Goal: Information Seeking & Learning: Learn about a topic

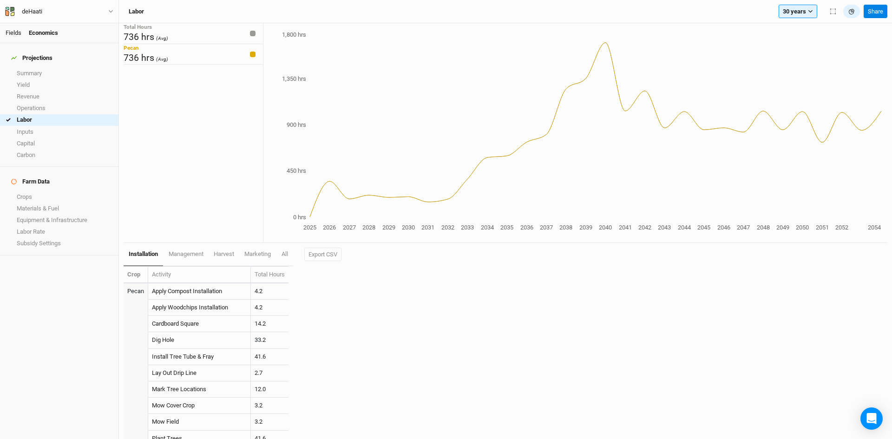
click at [11, 33] on link "Fields" at bounding box center [14, 32] width 16 height 7
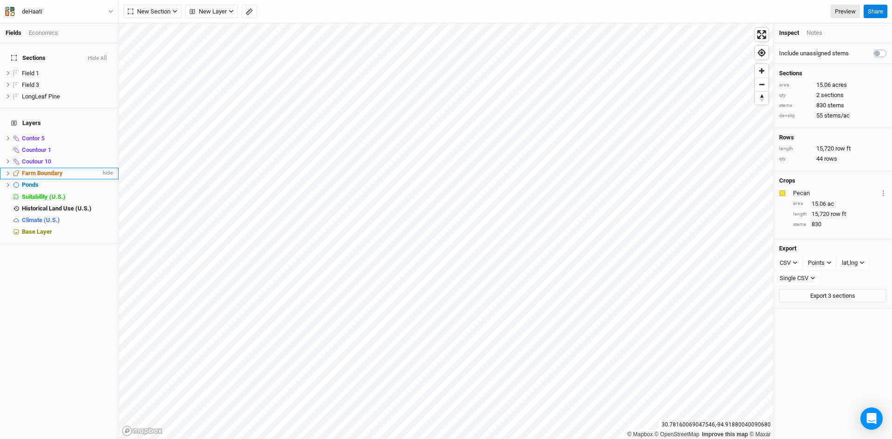
click at [40, 170] on span "Farm Boundary" at bounding box center [42, 173] width 41 height 7
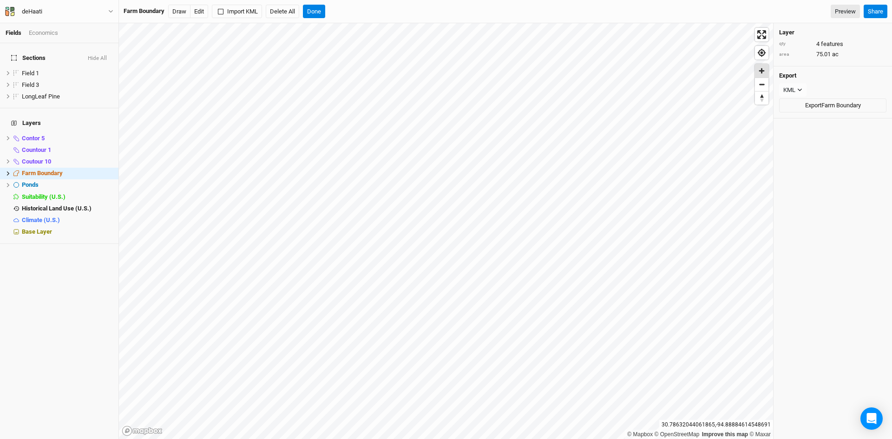
click at [760, 72] on span "Zoom in" at bounding box center [761, 70] width 13 height 13
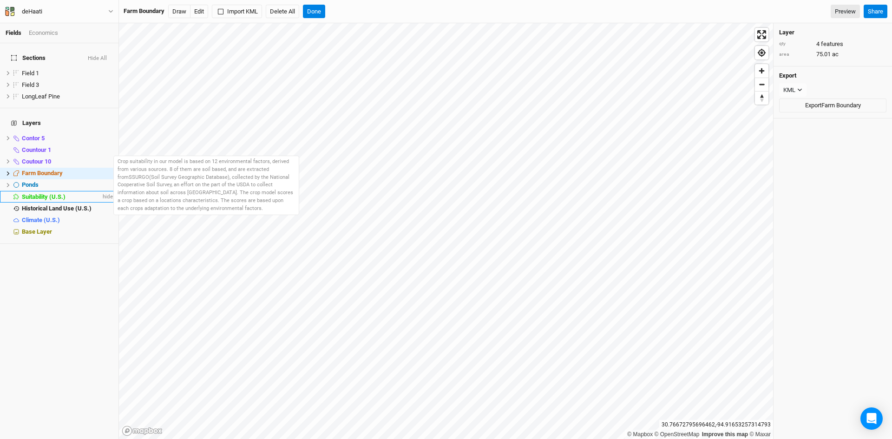
click at [51, 193] on span "Suitability (U.S.)" at bounding box center [44, 196] width 44 height 7
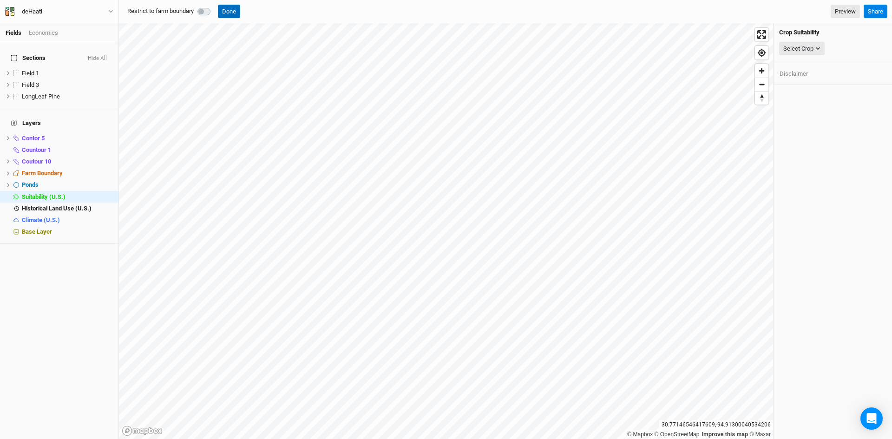
click at [229, 15] on button "Done" at bounding box center [229, 12] width 22 height 14
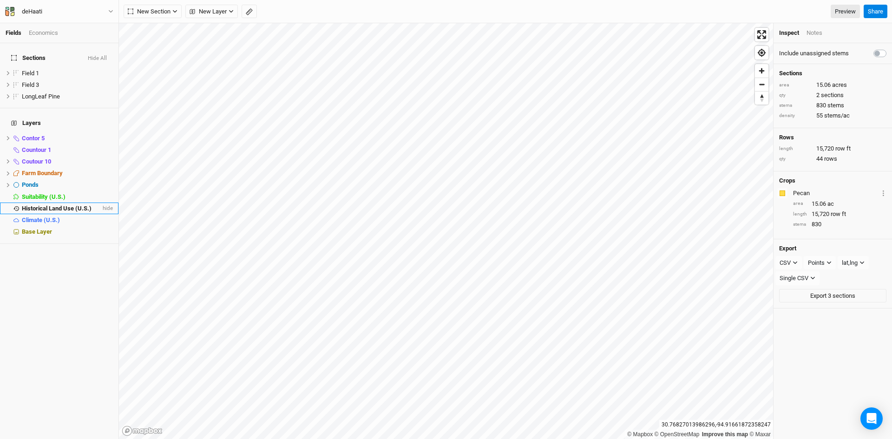
click at [63, 205] on span "Historical Land Use (U.S.)" at bounding box center [57, 208] width 70 height 7
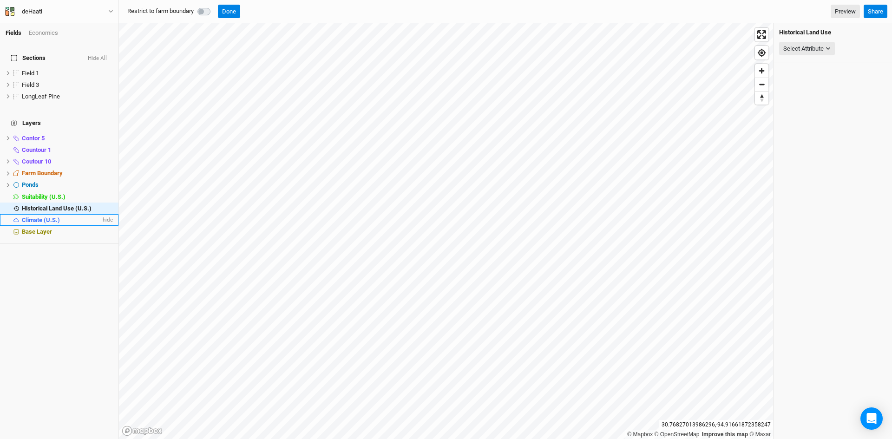
click at [52, 214] on li "Climate (U.S.) hide" at bounding box center [59, 220] width 118 height 12
click at [809, 50] on div "Select Attribute" at bounding box center [803, 48] width 40 height 9
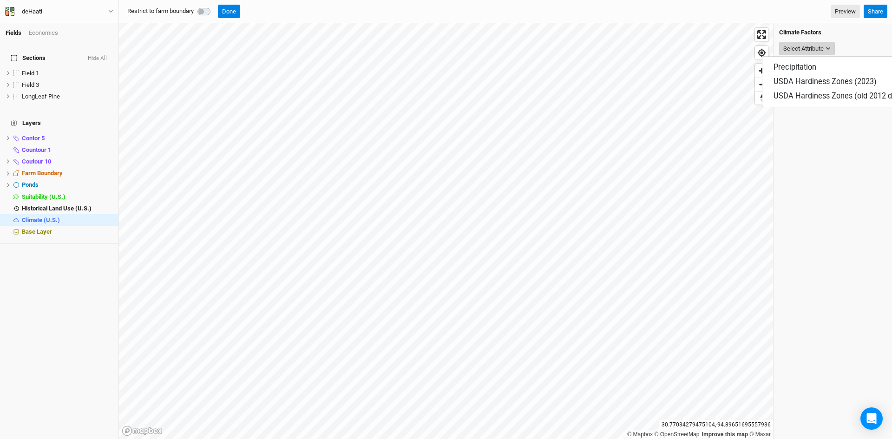
click at [808, 50] on div "Select Attribute" at bounding box center [803, 48] width 40 height 9
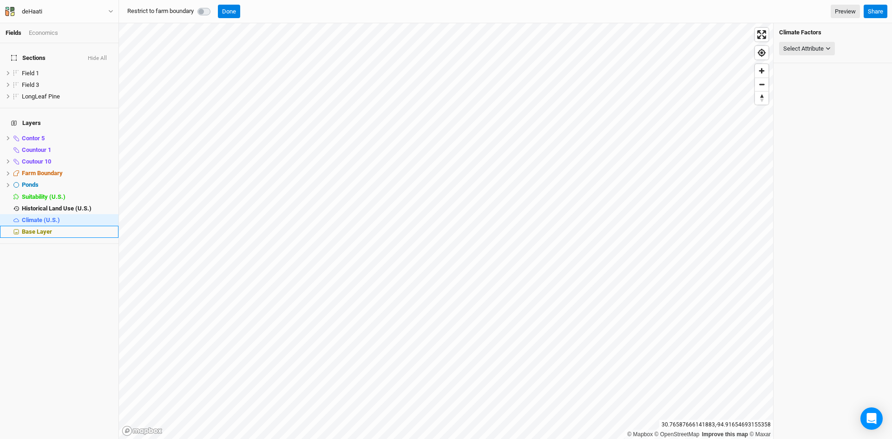
click at [49, 228] on span "Base Layer" at bounding box center [37, 231] width 30 height 7
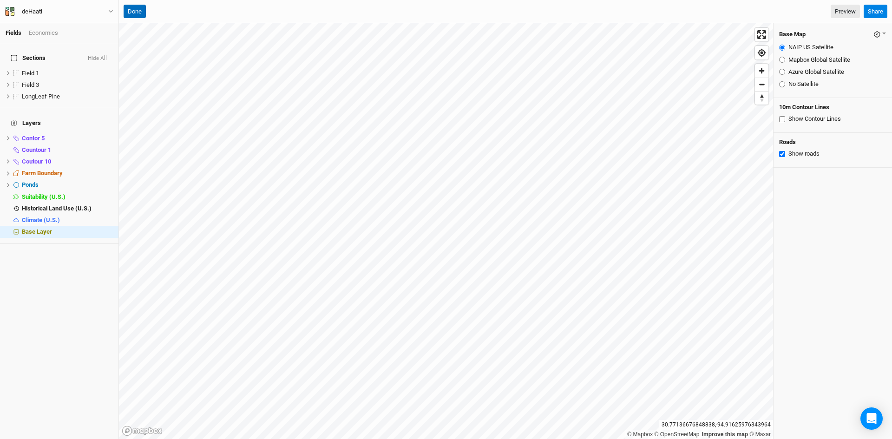
click at [136, 13] on button "Done" at bounding box center [135, 12] width 22 height 14
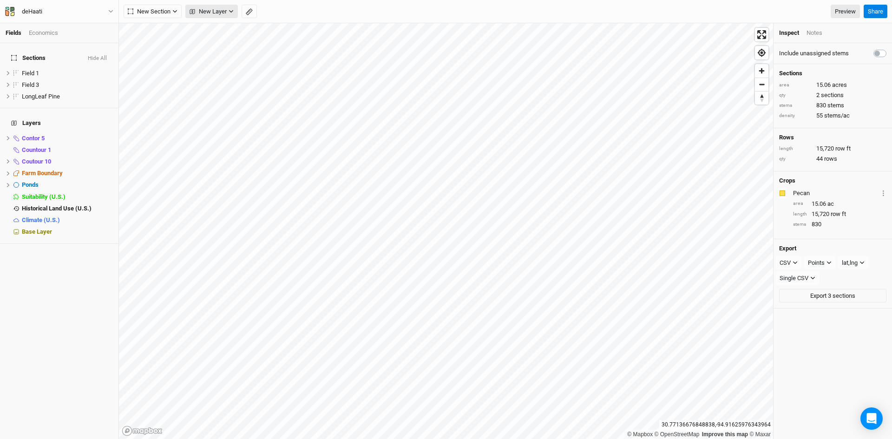
click at [219, 8] on span "New Layer" at bounding box center [207, 11] width 37 height 9
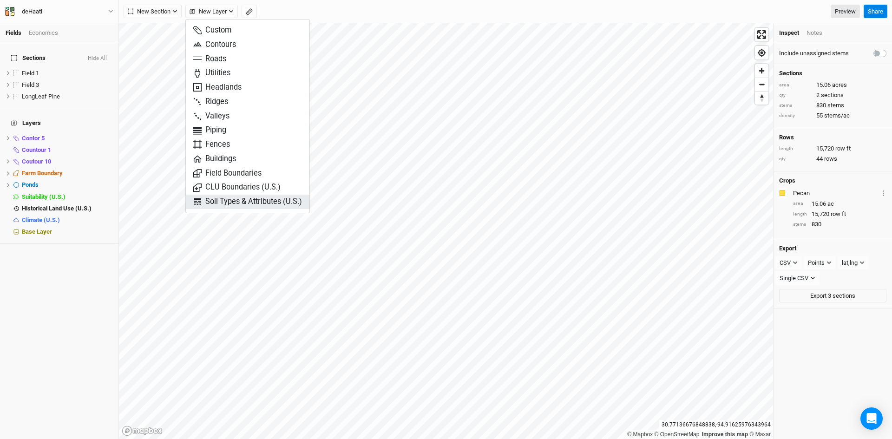
click at [233, 200] on span "Soil Types & Attributes (U.S.)" at bounding box center [247, 201] width 109 height 11
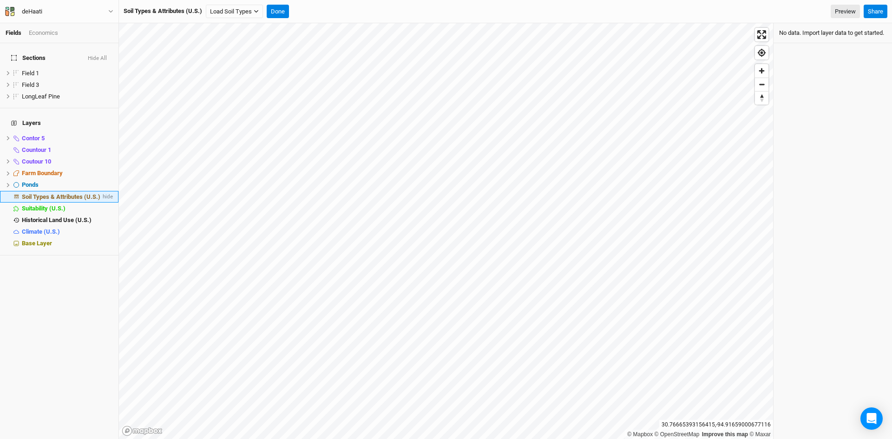
click at [71, 193] on span "Soil Types & Attributes (U.S.)" at bounding box center [61, 196] width 78 height 7
click at [77, 193] on span "Soil Types & Attributes (U.S.)" at bounding box center [61, 196] width 78 height 7
click at [255, 10] on icon "button" at bounding box center [256, 11] width 5 height 5
click at [250, 43] on button "Load for Current View" at bounding box center [246, 39] width 78 height 12
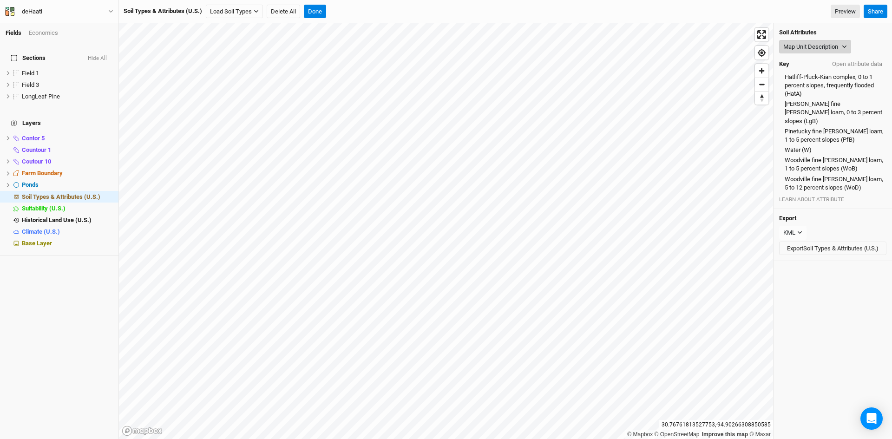
click at [818, 44] on button "Map Unit Description" at bounding box center [815, 47] width 72 height 14
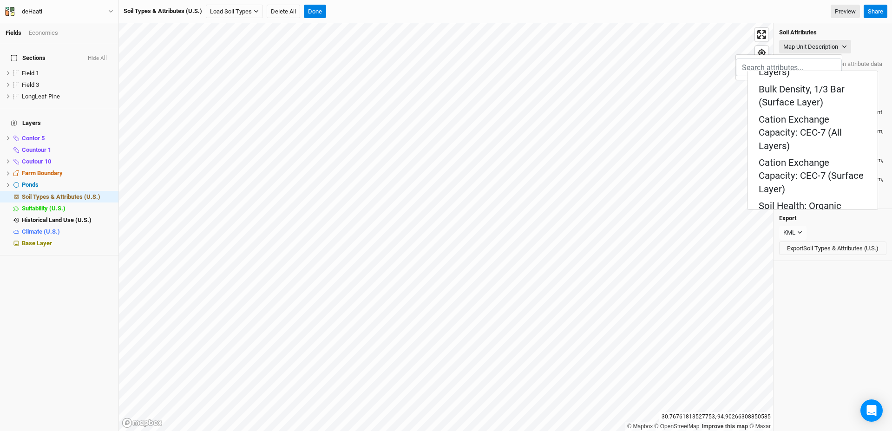
scroll to position [279, 0]
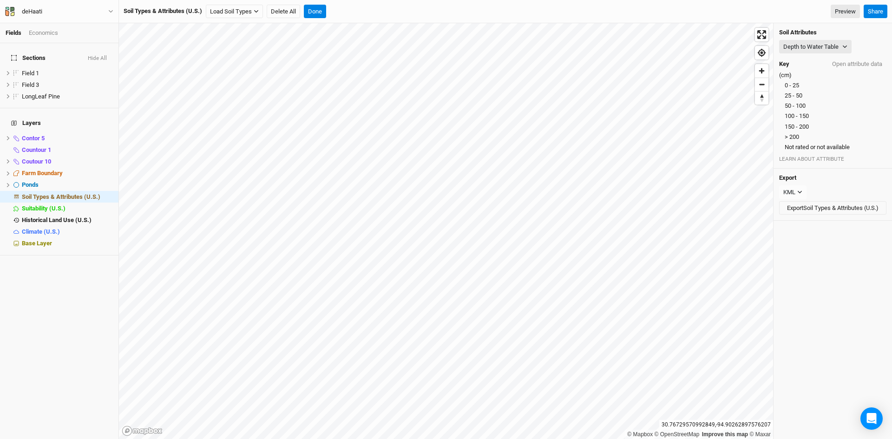
click at [814, 97] on div "25 - 50" at bounding box center [833, 95] width 104 height 8
click at [101, 191] on span "hide" at bounding box center [107, 197] width 12 height 12
click at [96, 55] on button "Hide All" at bounding box center [97, 58] width 20 height 7
click at [317, 13] on button "Done" at bounding box center [315, 12] width 22 height 14
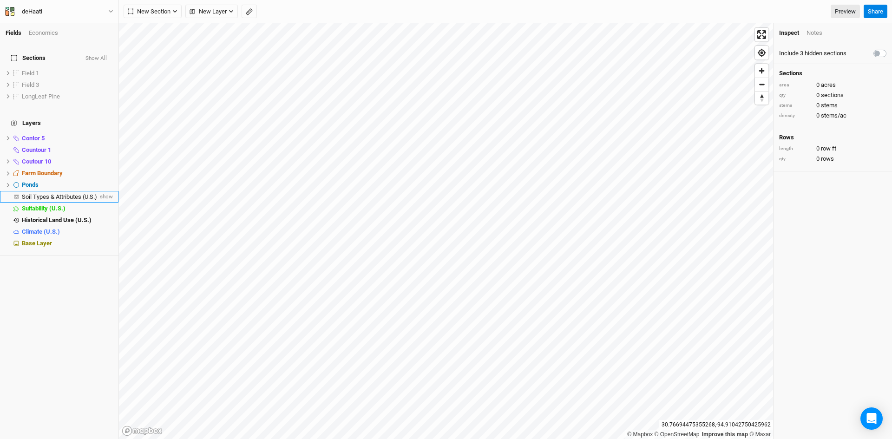
click at [52, 193] on span "Soil Types & Attributes (U.S.)" at bounding box center [59, 196] width 75 height 7
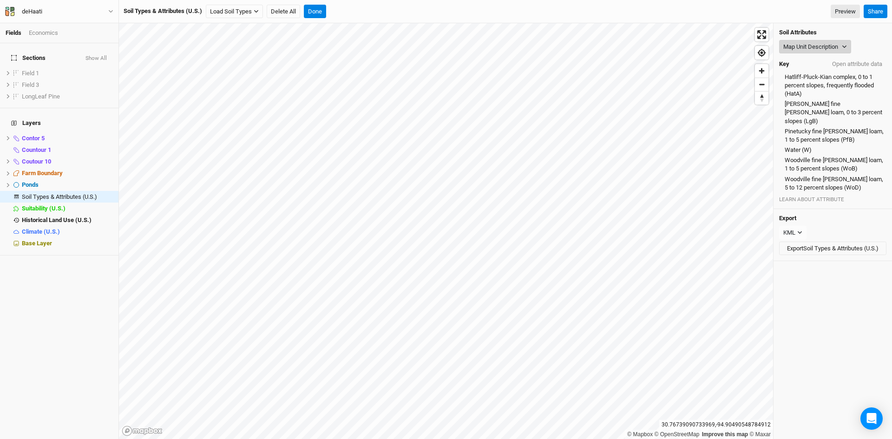
click at [815, 45] on button "Map Unit Description" at bounding box center [815, 47] width 72 height 14
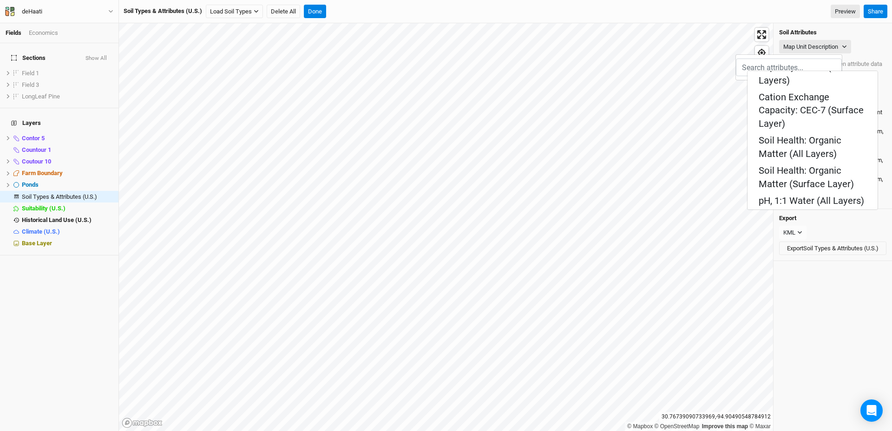
scroll to position [343, 0]
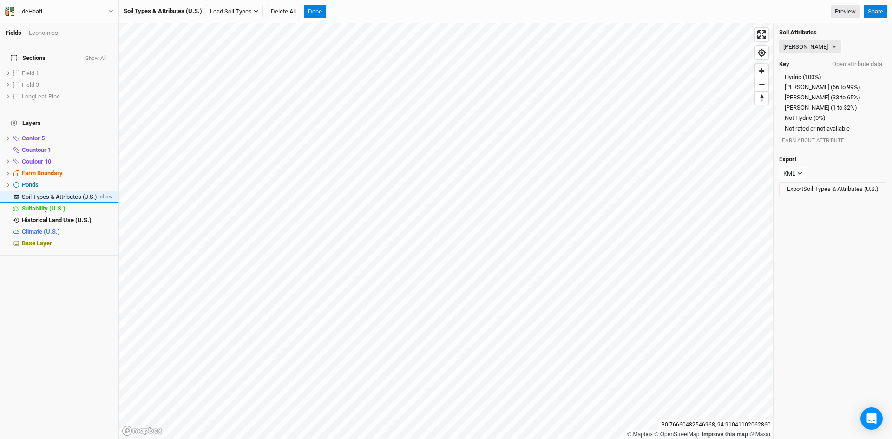
click at [98, 191] on span "show" at bounding box center [105, 197] width 15 height 12
click at [801, 43] on button "[PERSON_NAME]" at bounding box center [810, 47] width 62 height 14
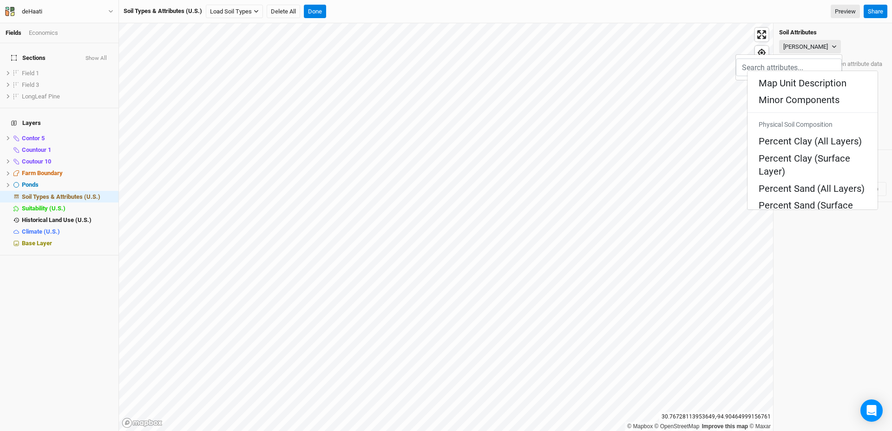
click at [787, 276] on Texture "Soil Health: Surface Texture" at bounding box center [812, 289] width 108 height 26
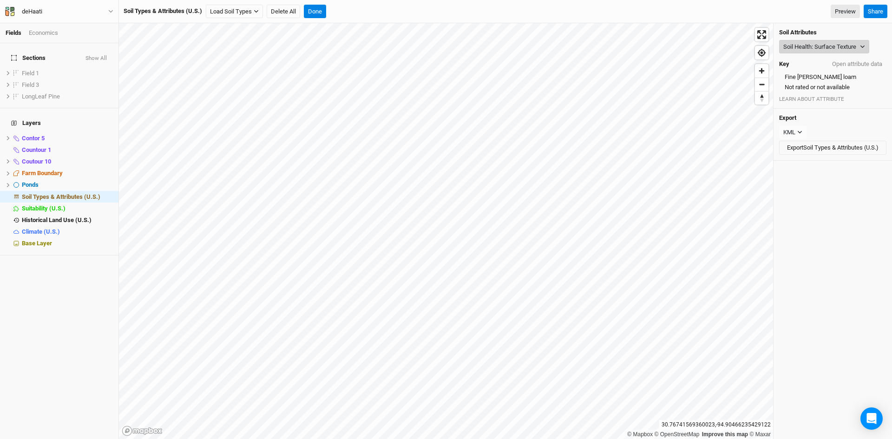
click at [808, 47] on button "Soil Health: Surface Texture" at bounding box center [824, 47] width 90 height 14
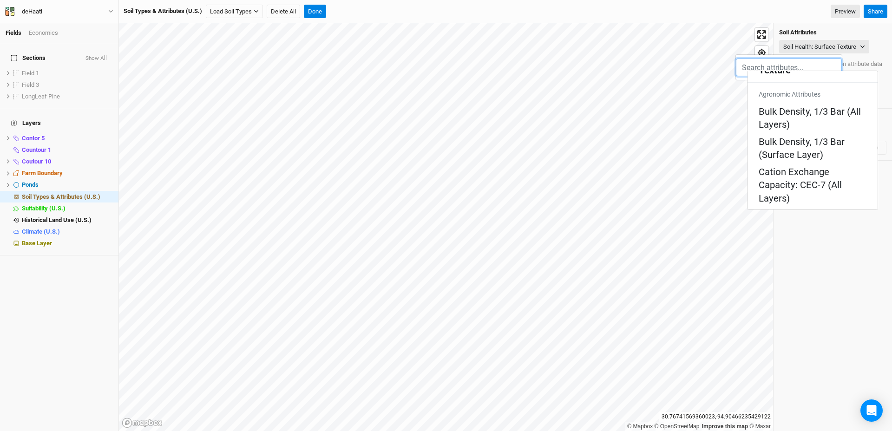
scroll to position [226, 0]
click at [788, 413] on Bedrock "Depth to Bedrock" at bounding box center [794, 419] width 73 height 13
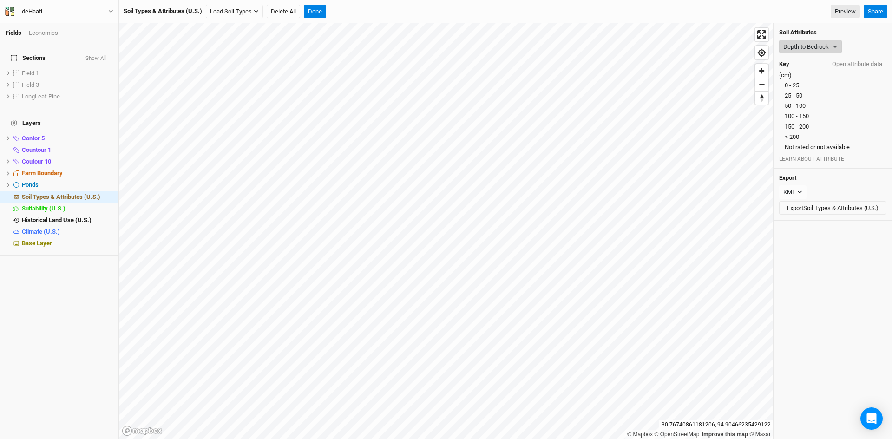
click at [808, 47] on button "Depth to Bedrock" at bounding box center [810, 47] width 63 height 14
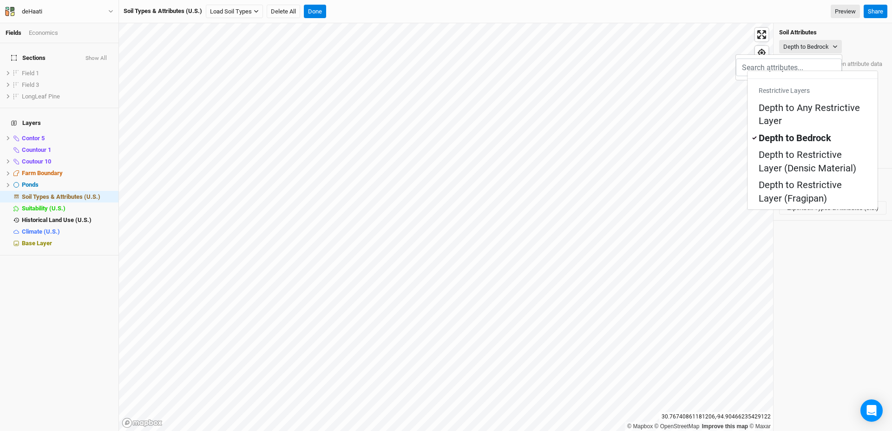
scroll to position [514, 0]
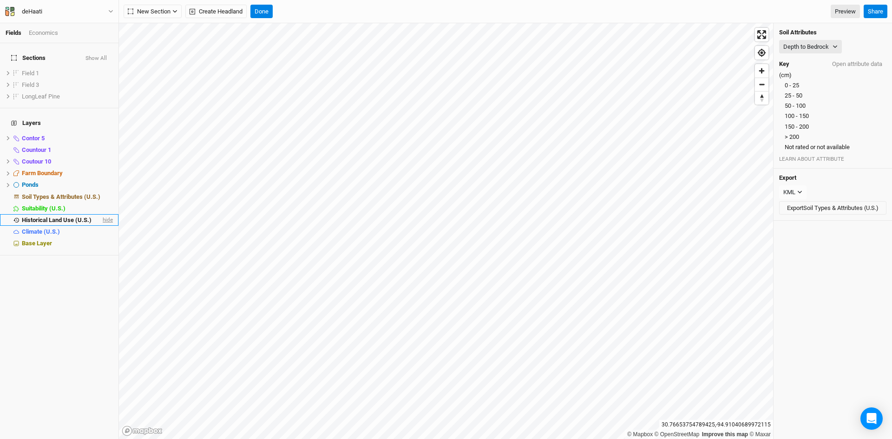
click at [101, 214] on span "hide" at bounding box center [107, 220] width 12 height 12
click at [101, 191] on span "hide" at bounding box center [107, 197] width 12 height 12
click at [266, 13] on button "Done" at bounding box center [261, 12] width 22 height 14
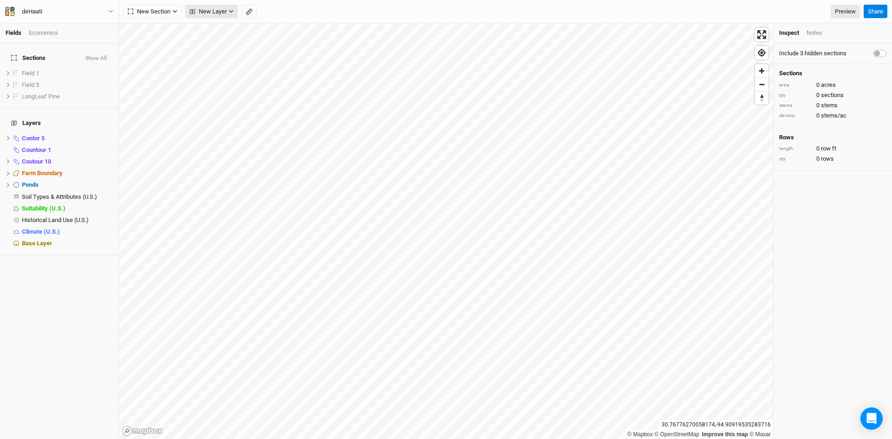
click at [214, 10] on span "New Layer" at bounding box center [207, 11] width 37 height 9
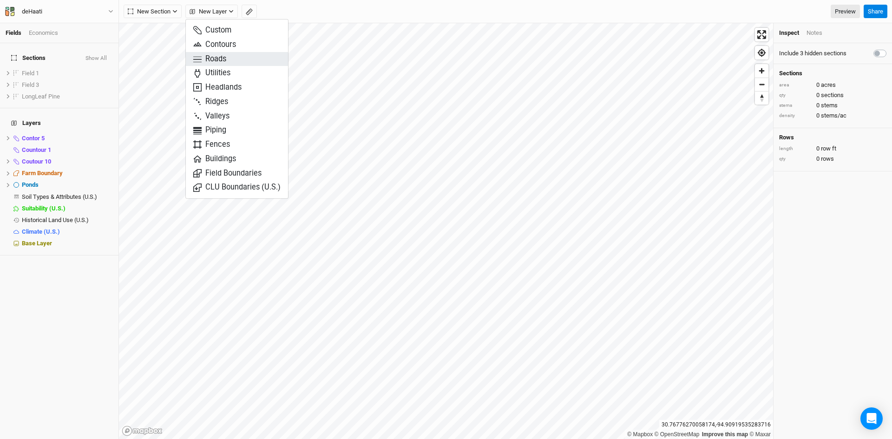
click at [221, 58] on span "Roads" at bounding box center [209, 59] width 33 height 11
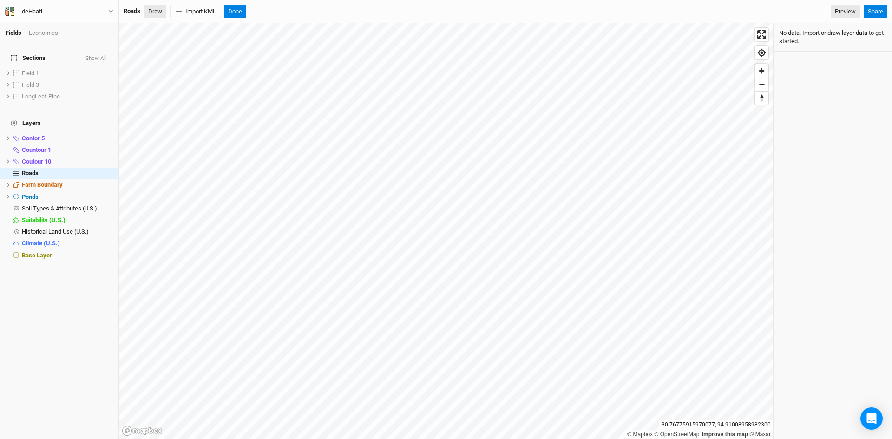
click at [154, 5] on button "Draw" at bounding box center [155, 12] width 22 height 14
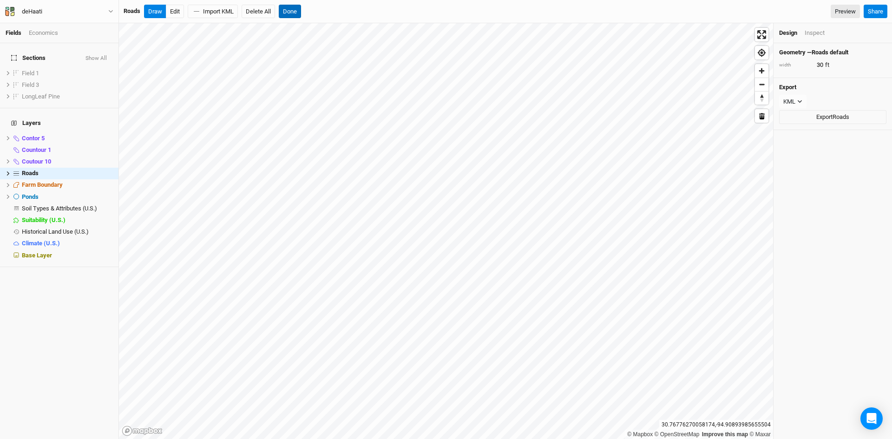
click at [292, 12] on button "Done" at bounding box center [290, 12] width 22 height 14
click at [4, 168] on li "Roads hide" at bounding box center [59, 174] width 118 height 12
click at [10, 171] on icon at bounding box center [8, 173] width 5 height 5
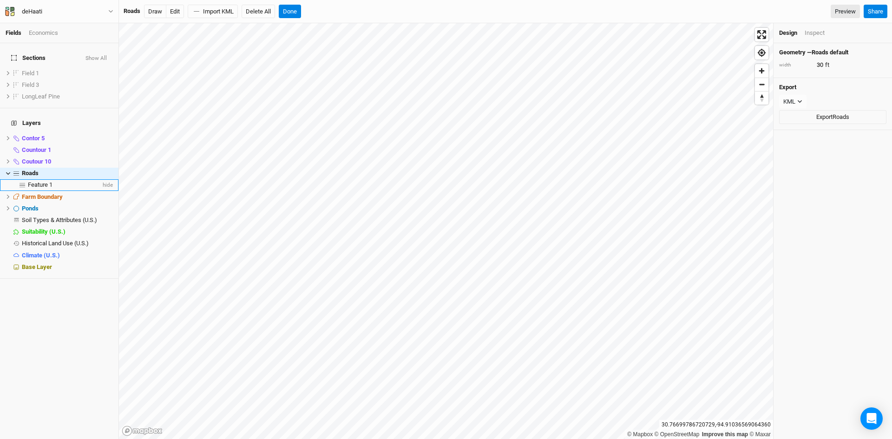
click at [45, 181] on span "Feature 1" at bounding box center [40, 184] width 25 height 7
click at [133, 13] on button "Edit" at bounding box center [133, 12] width 18 height 14
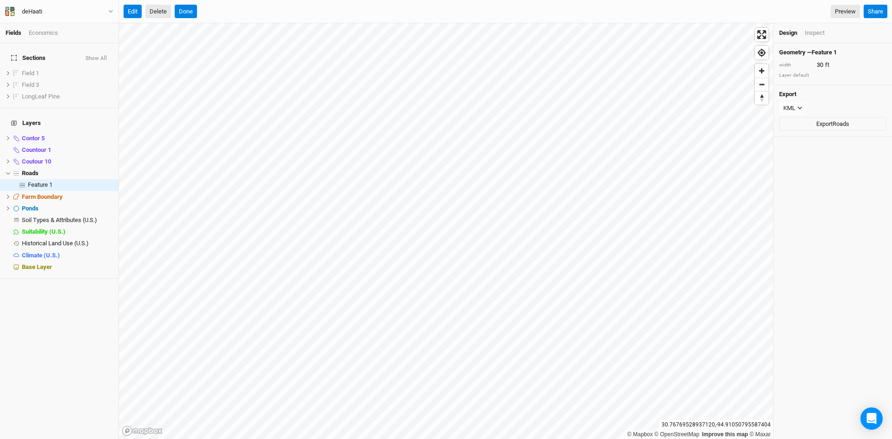
click at [158, 9] on button "Delete" at bounding box center [158, 12] width 26 height 14
click at [287, 7] on button "Confirm" at bounding box center [281, 12] width 29 height 14
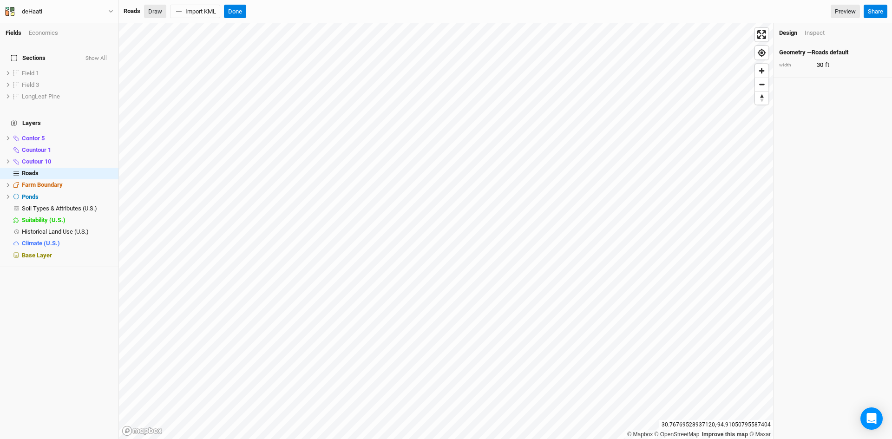
click at [156, 10] on button "Draw" at bounding box center [155, 12] width 22 height 14
click at [235, 12] on button "Done" at bounding box center [235, 12] width 22 height 14
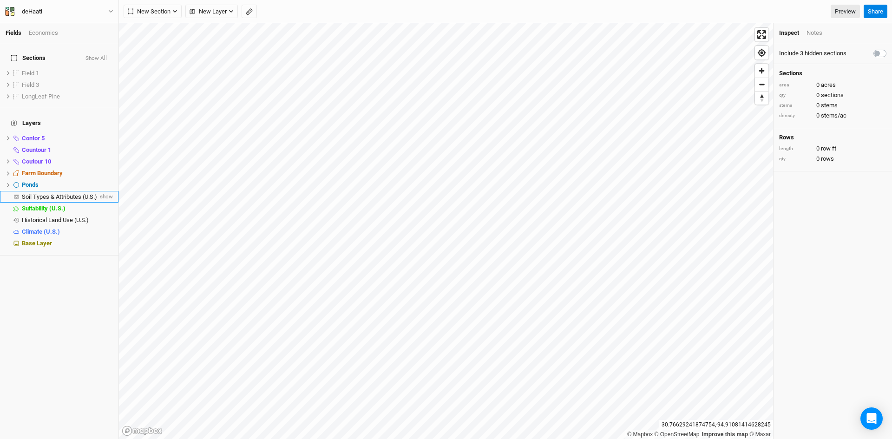
click at [78, 193] on span "Soil Types & Attributes (U.S.)" at bounding box center [59, 196] width 75 height 7
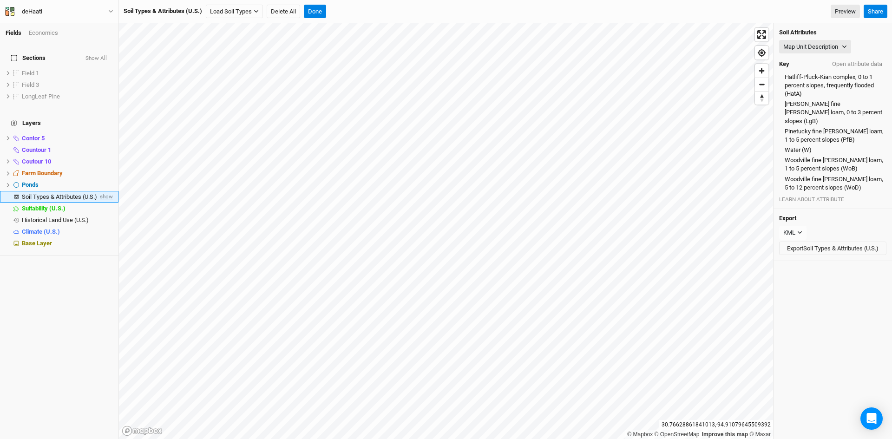
click at [98, 191] on span "show" at bounding box center [105, 197] width 15 height 12
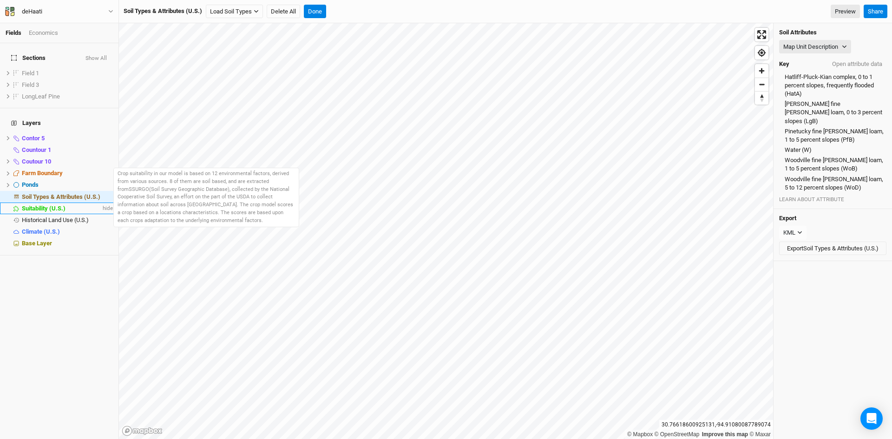
drag, startPoint x: 78, startPoint y: 202, endPoint x: 64, endPoint y: 195, distance: 15.6
drag, startPoint x: 64, startPoint y: 195, endPoint x: 48, endPoint y: 192, distance: 16.4
click at [48, 202] on li "Suitability (U.S.) hide" at bounding box center [59, 208] width 118 height 12
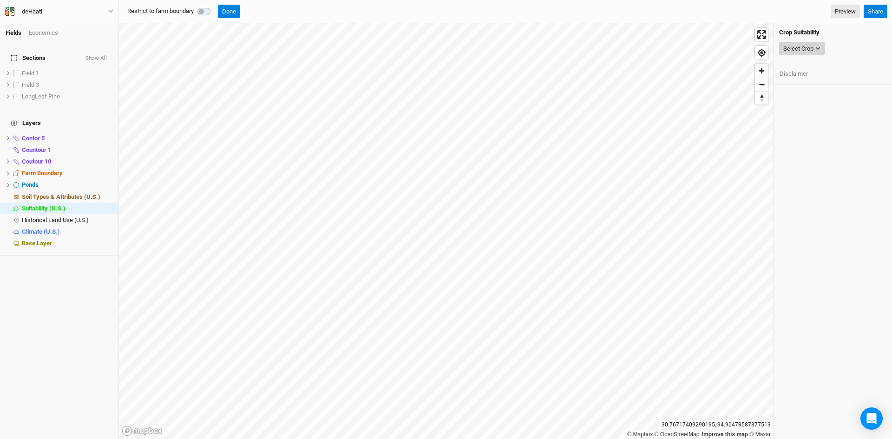
click at [816, 49] on icon "button" at bounding box center [817, 48] width 5 height 5
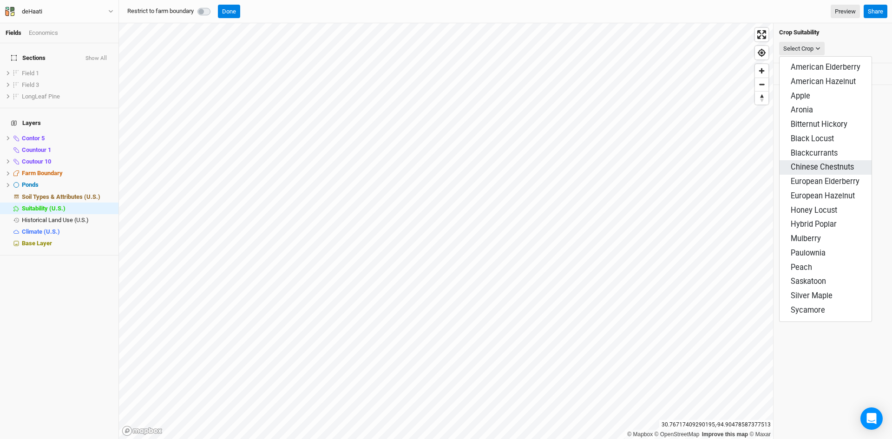
click at [806, 163] on span "Chinese Chestnuts" at bounding box center [821, 167] width 63 height 9
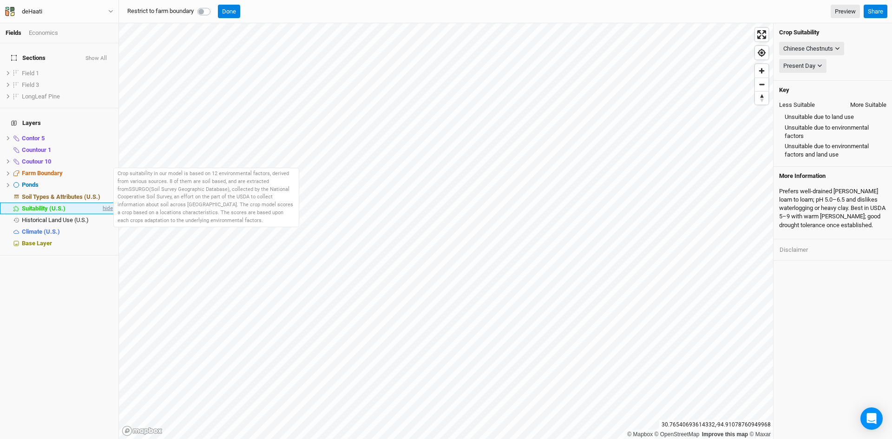
click at [101, 202] on span "hide" at bounding box center [107, 208] width 12 height 12
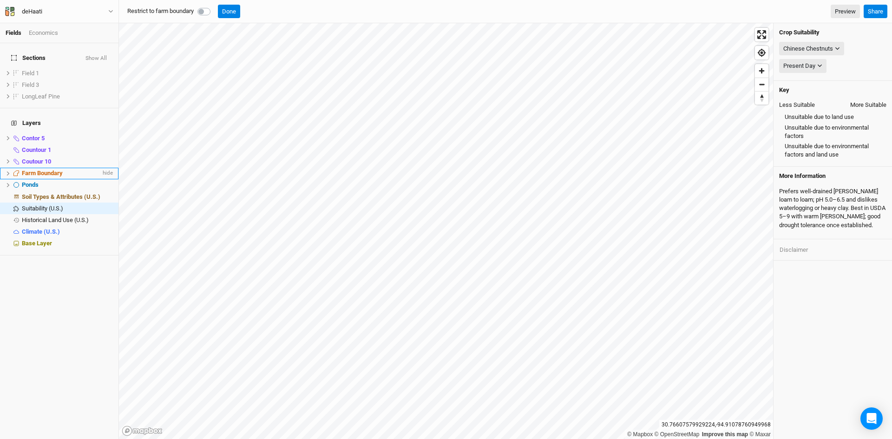
click at [27, 170] on span "Farm Boundary" at bounding box center [42, 173] width 41 height 7
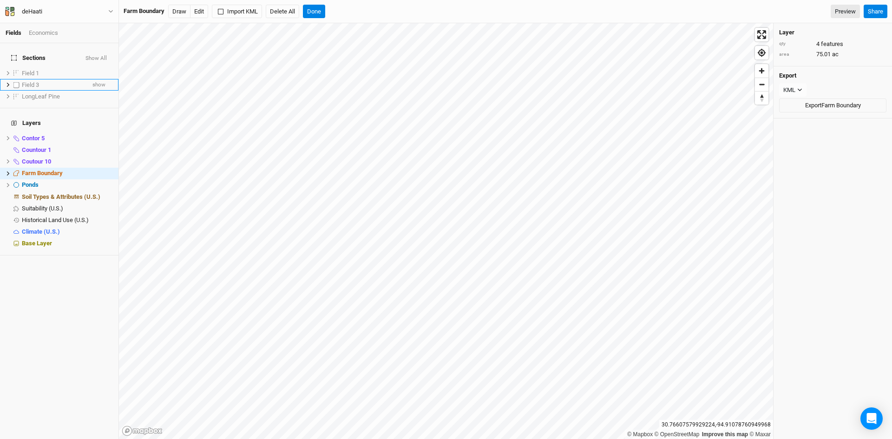
click at [37, 81] on span "Field 3" at bounding box center [30, 84] width 17 height 7
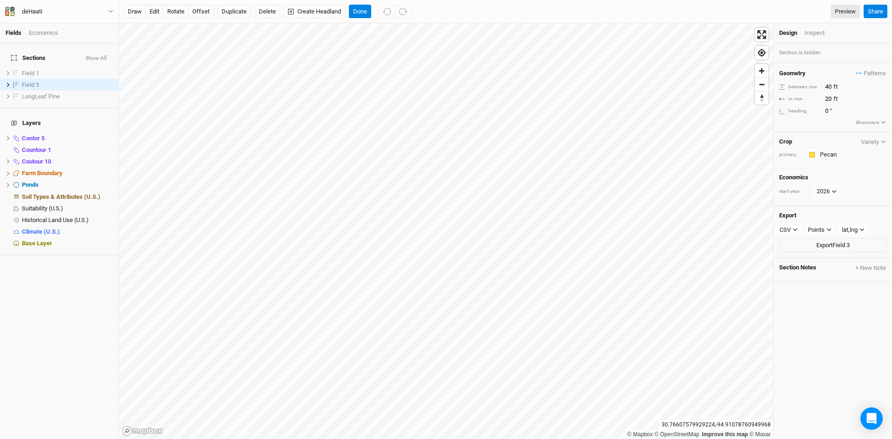
click at [50, 33] on div "Economics" at bounding box center [43, 33] width 29 height 8
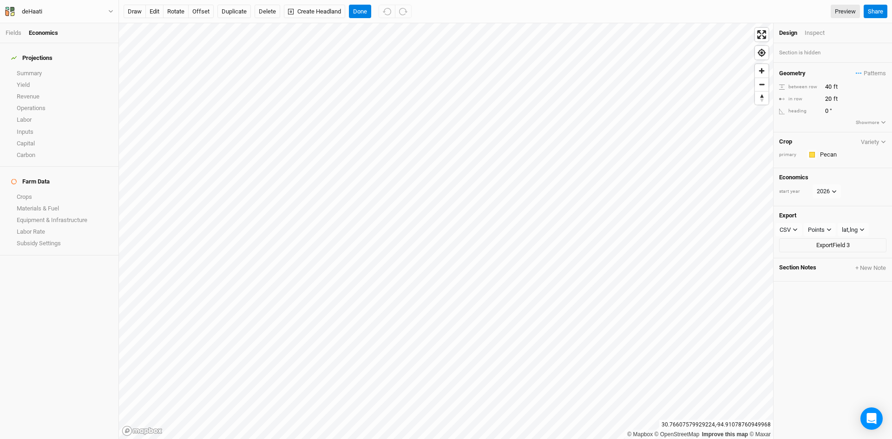
click at [10, 37] on li "Fields" at bounding box center [17, 33] width 23 height 8
click at [50, 191] on link "Crops" at bounding box center [59, 197] width 118 height 12
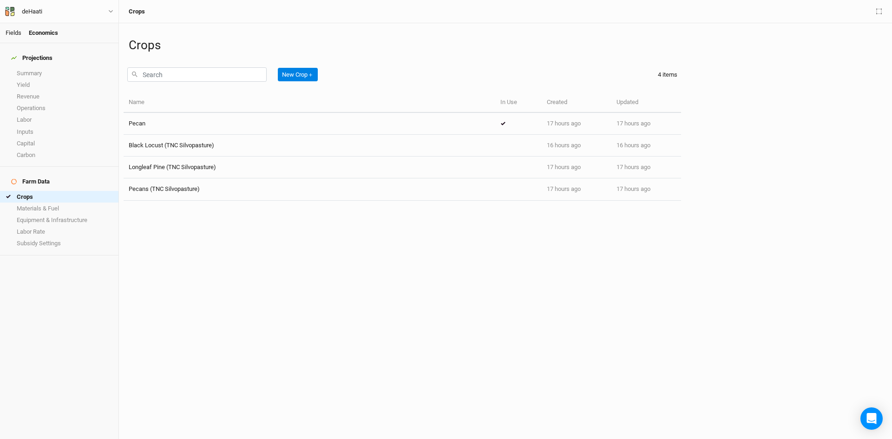
click at [17, 33] on link "Fields" at bounding box center [14, 32] width 16 height 7
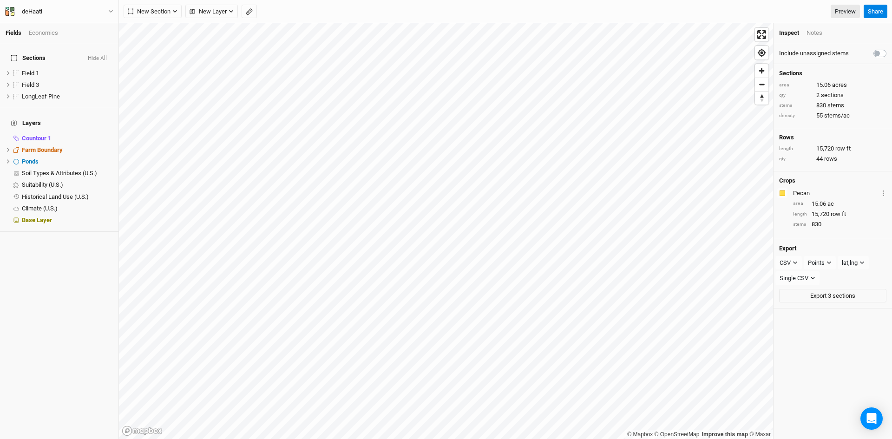
click at [48, 33] on div "Economics" at bounding box center [43, 33] width 29 height 8
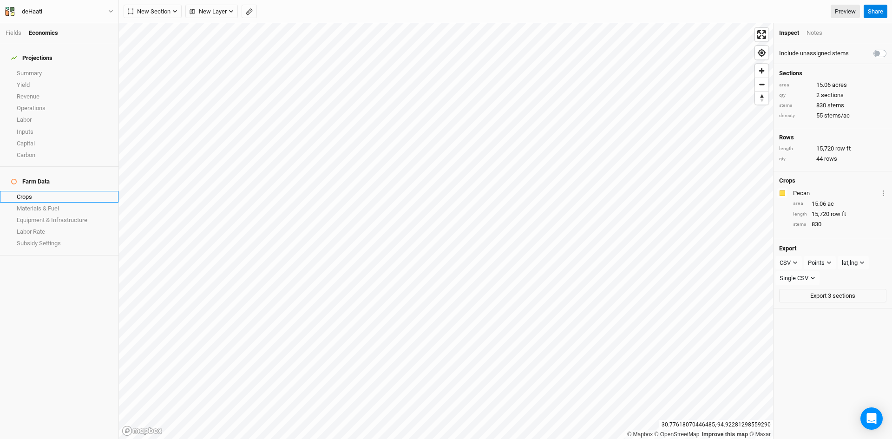
click at [51, 191] on link "Crops" at bounding box center [59, 197] width 118 height 12
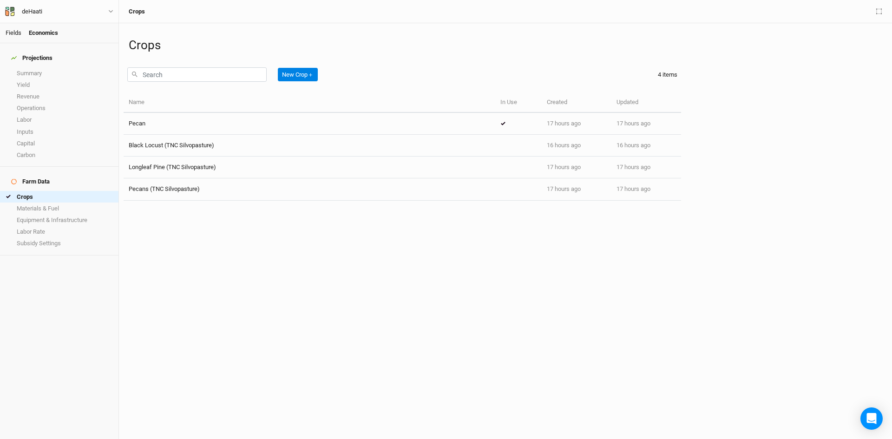
click at [15, 32] on link "Fields" at bounding box center [14, 32] width 16 height 7
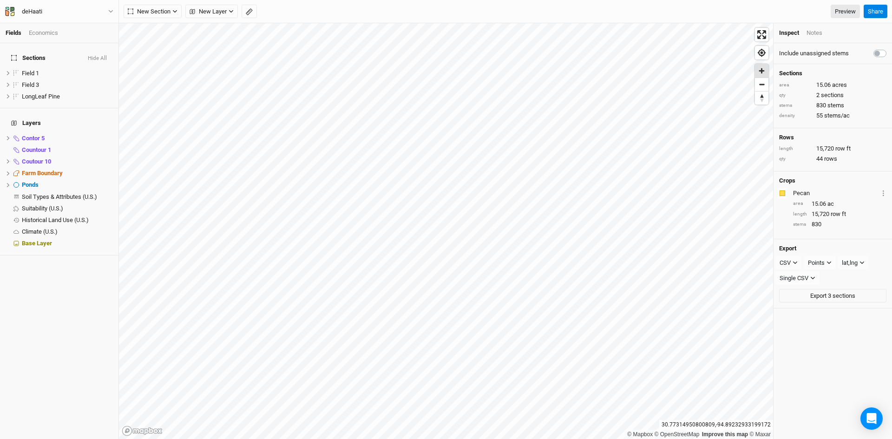
click at [765, 69] on span "Zoom in" at bounding box center [761, 70] width 13 height 13
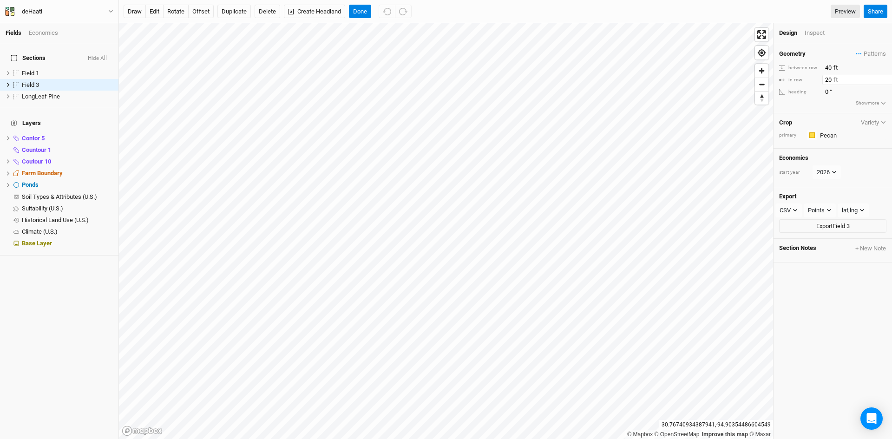
click at [827, 80] on input "20" at bounding box center [862, 80] width 81 height 10
type input "60"
click at [828, 67] on input "40" at bounding box center [862, 68] width 81 height 10
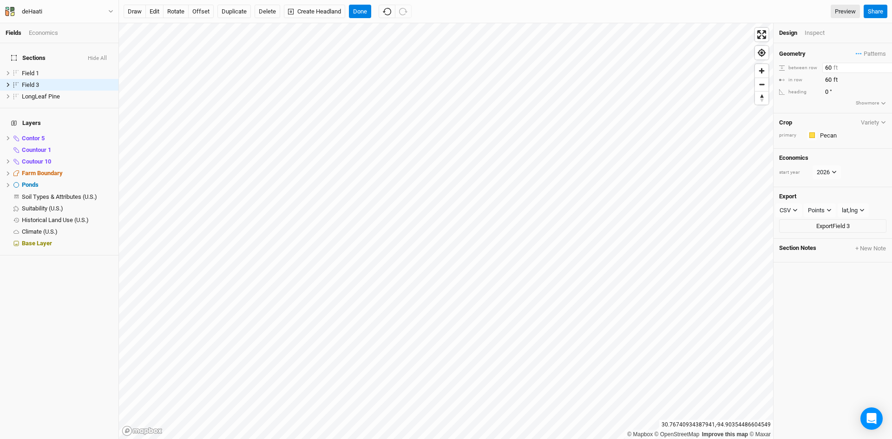
type input "60"
click at [30, 193] on span "Soil Types & Attributes (U.S.)" at bounding box center [59, 196] width 75 height 7
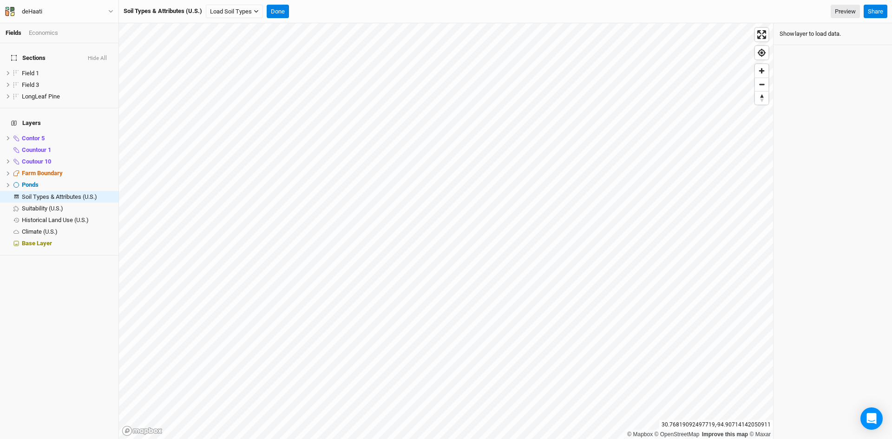
click at [785, 37] on button "Show" at bounding box center [787, 34] width 16 height 10
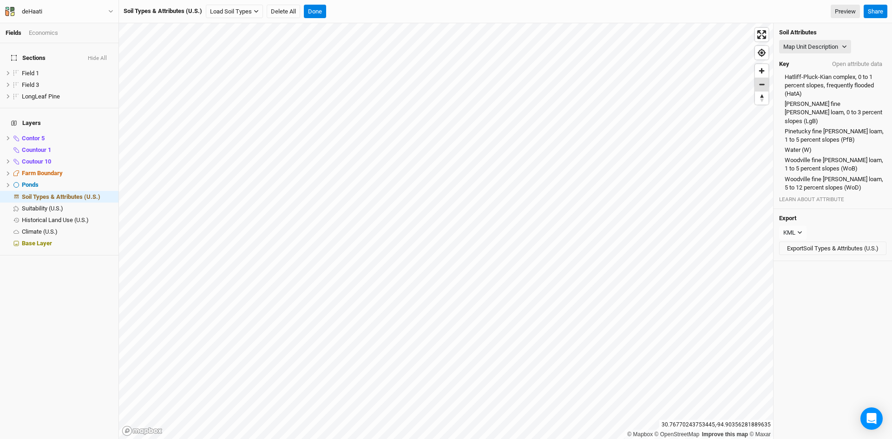
click at [763, 84] on span "Zoom out" at bounding box center [761, 84] width 13 height 13
click at [764, 85] on span "Zoom out" at bounding box center [761, 84] width 13 height 13
click at [845, 9] on link "Preview" at bounding box center [844, 12] width 29 height 14
click at [311, 13] on button "Done" at bounding box center [315, 12] width 22 height 14
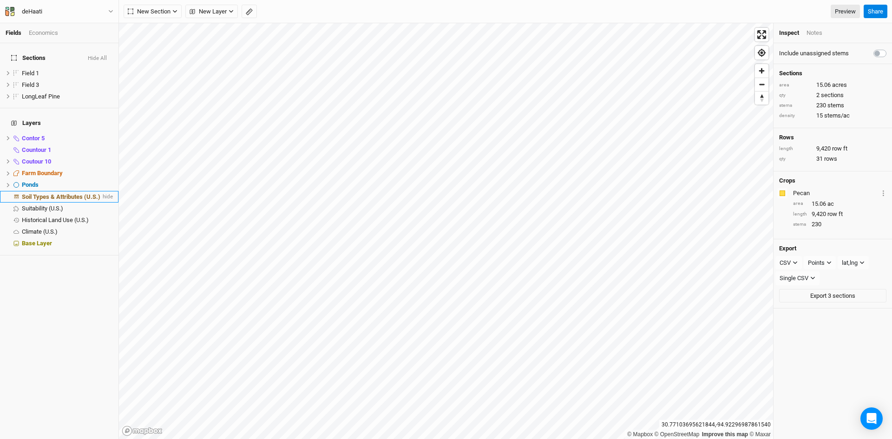
click at [62, 193] on span "Soil Types & Attributes (U.S.)" at bounding box center [61, 196] width 78 height 7
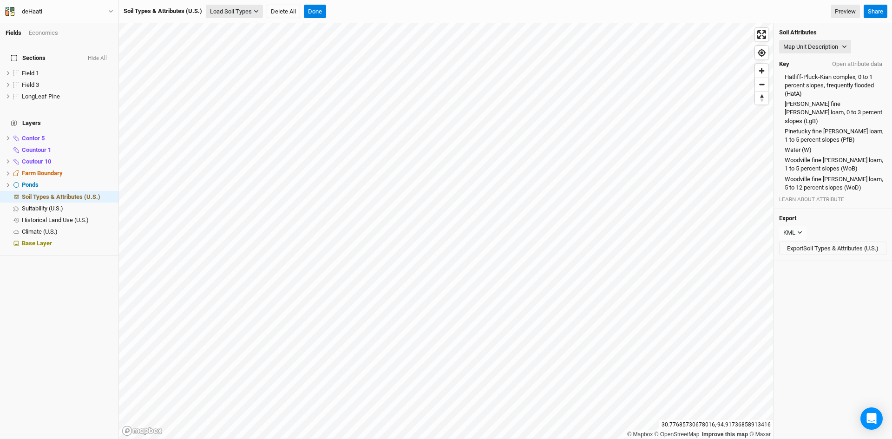
click at [254, 11] on button "Load Soil Types" at bounding box center [234, 12] width 57 height 14
click at [233, 39] on button "Load for Current View" at bounding box center [246, 39] width 78 height 12
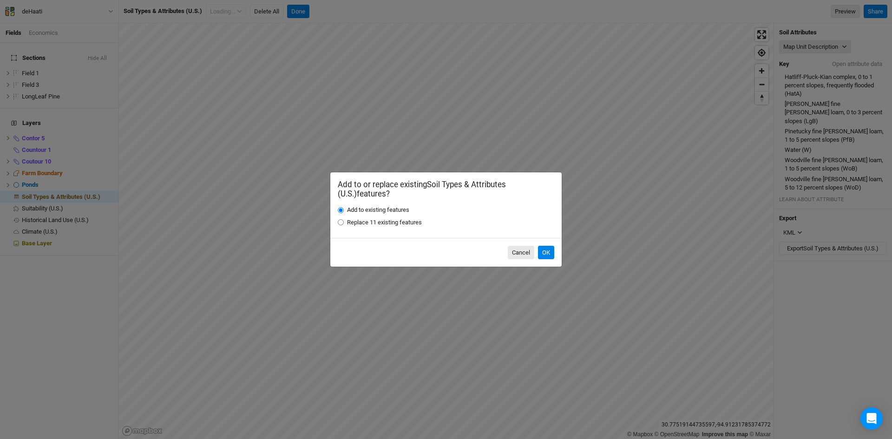
click at [345, 222] on div "Replace 11 existing features" at bounding box center [446, 222] width 216 height 8
click at [343, 222] on input "Replace 11 existing features" at bounding box center [341, 222] width 6 height 6
radio input "true"
click at [546, 255] on button "OK" at bounding box center [546, 253] width 16 height 14
radio input "true"
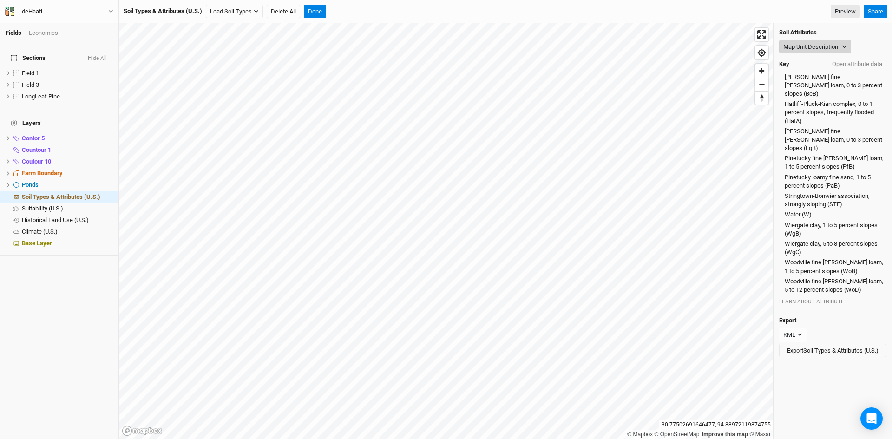
click at [813, 48] on button "Map Unit Description" at bounding box center [815, 47] width 72 height 14
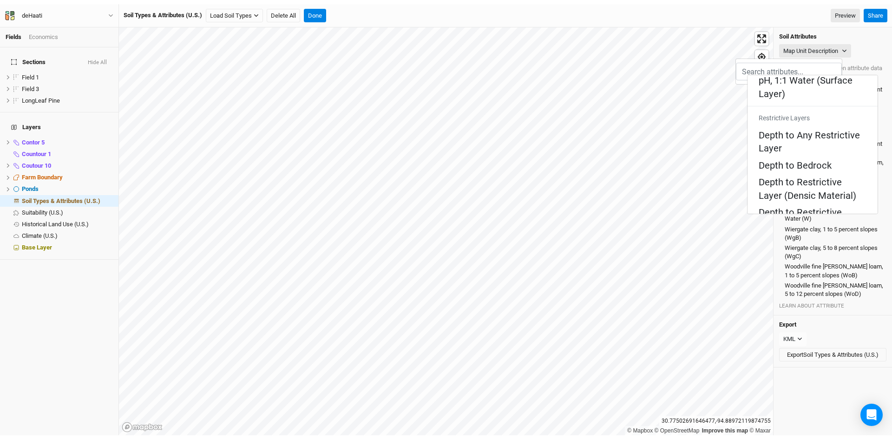
scroll to position [489, 0]
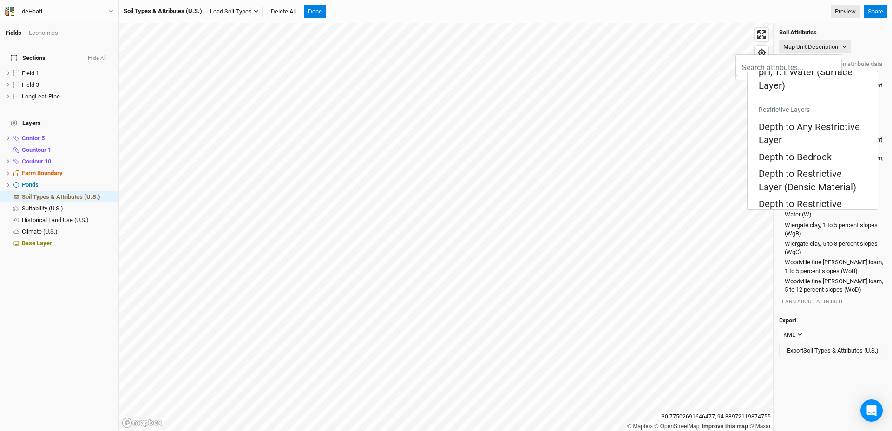
click at [796, 28] on div "Soil Attributes Map Unit Description Key Open attribute data [PERSON_NAME] fine…" at bounding box center [832, 167] width 118 height 288
